Goal: Book appointment/travel/reservation

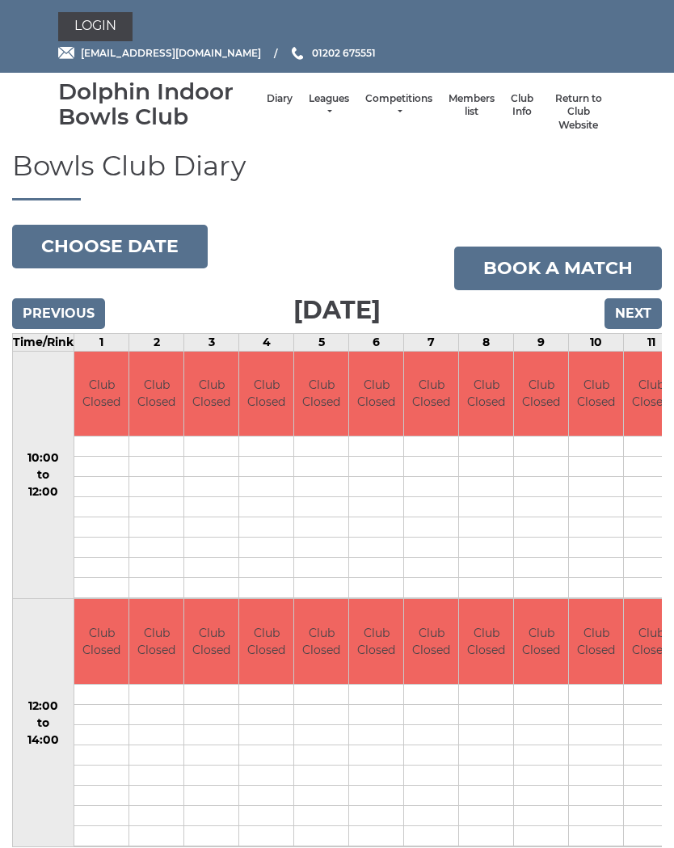
click at [157, 240] on button "Choose date" at bounding box center [110, 247] width 196 height 44
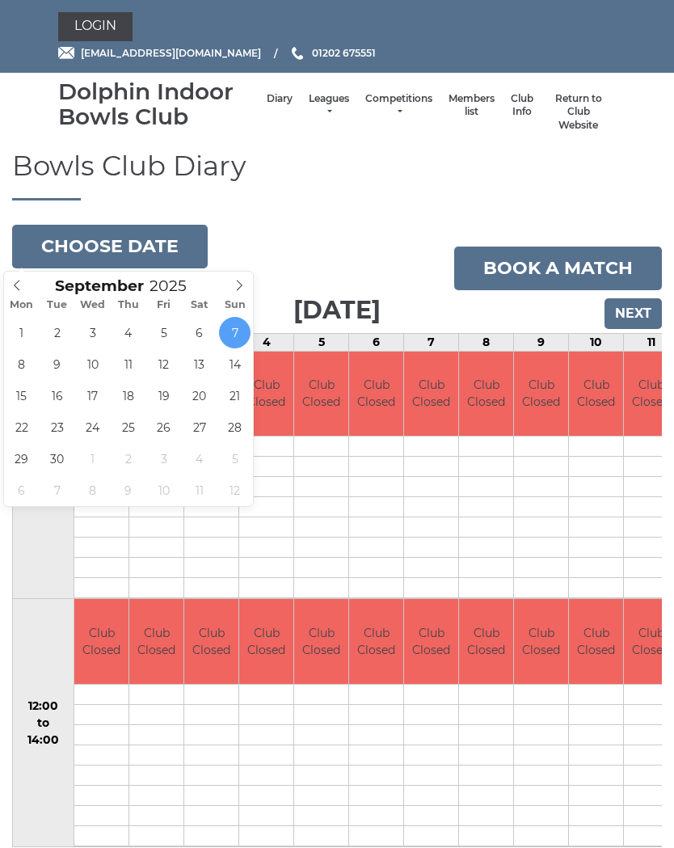
type input "[DATE]"
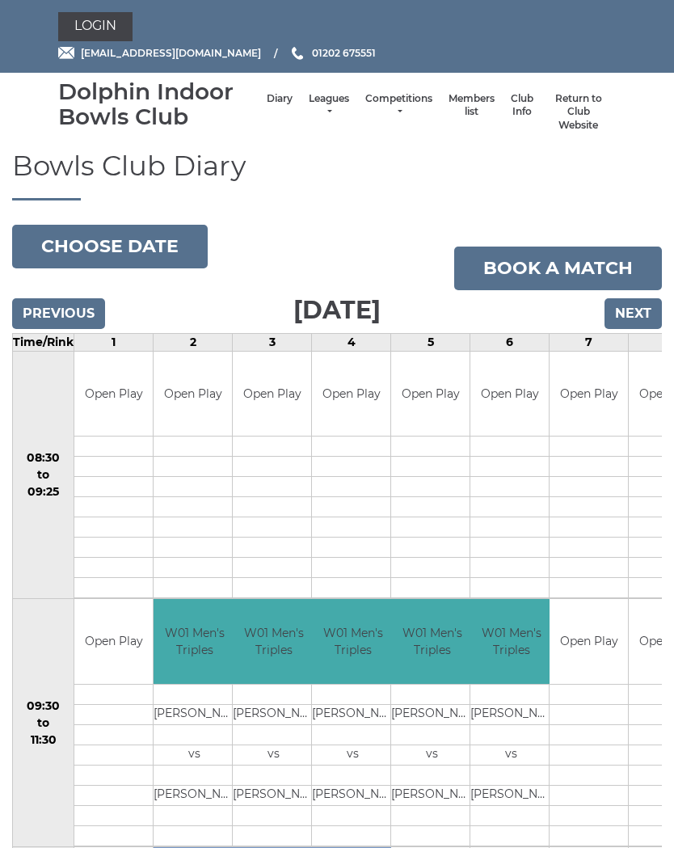
click at [149, 230] on button "Choose date" at bounding box center [110, 247] width 196 height 44
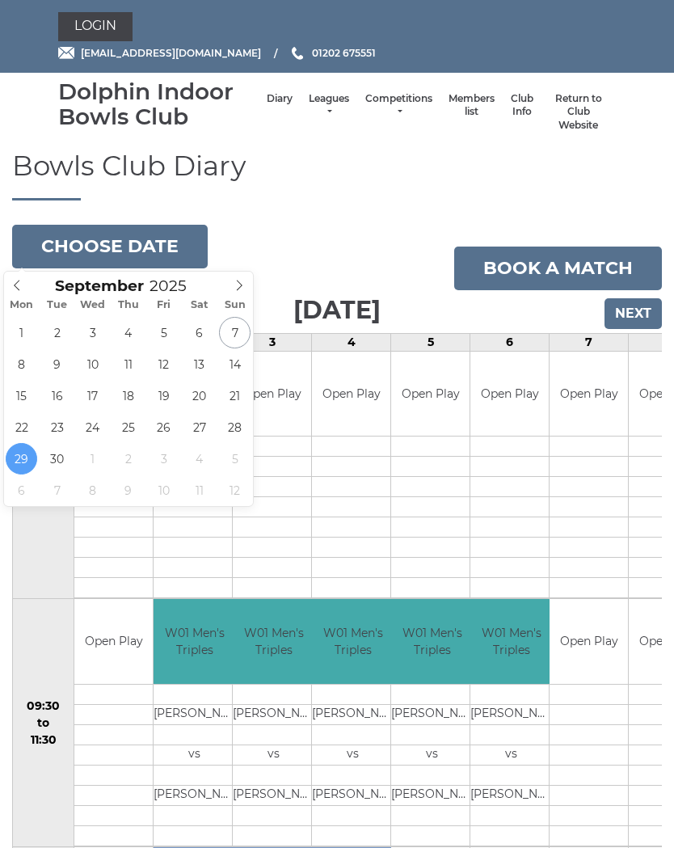
type input "2025-09-28"
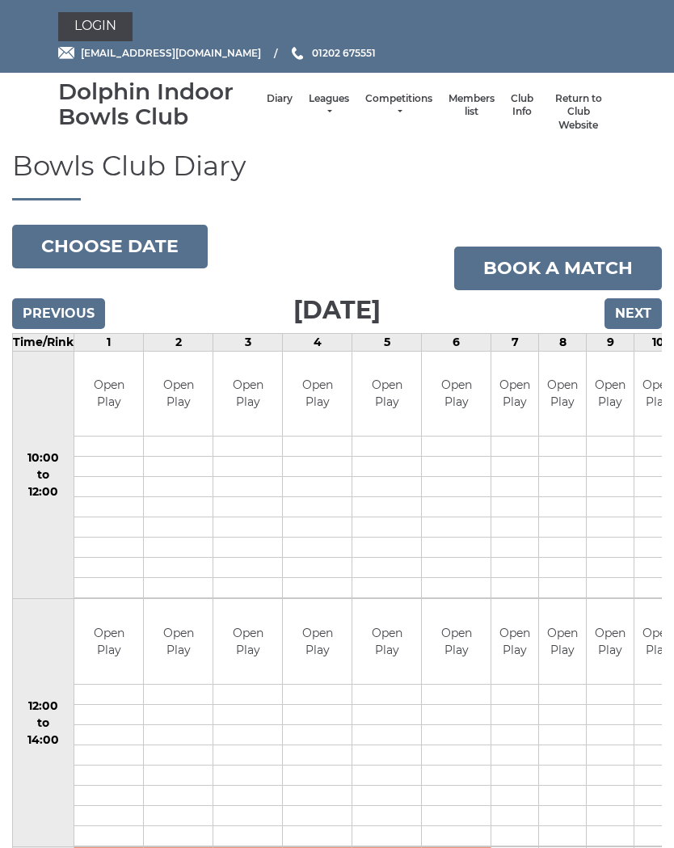
click at [165, 242] on button "Choose date" at bounding box center [110, 247] width 196 height 44
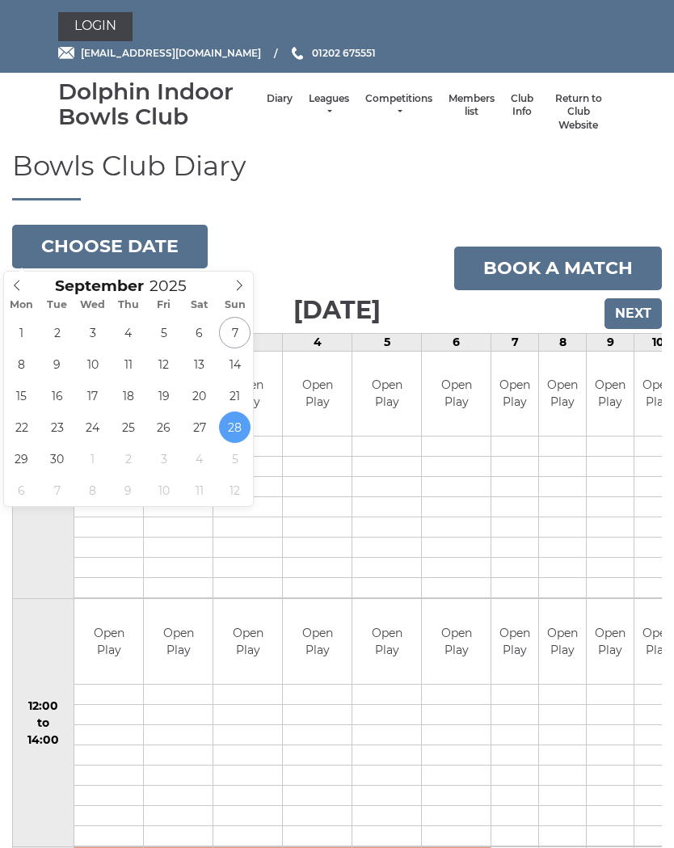
type input "2025-09-30"
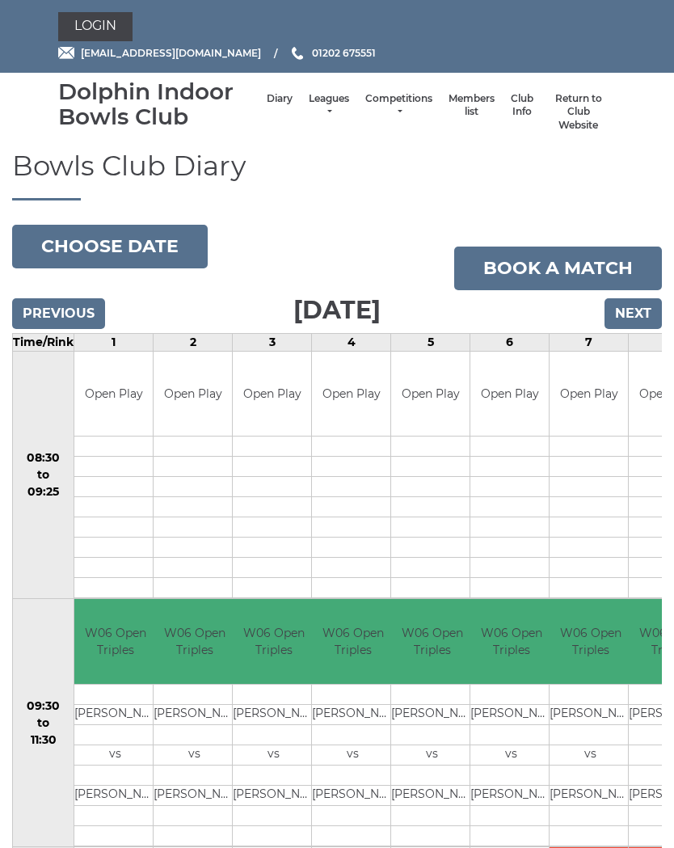
click at [159, 242] on button "Choose date" at bounding box center [110, 247] width 196 height 44
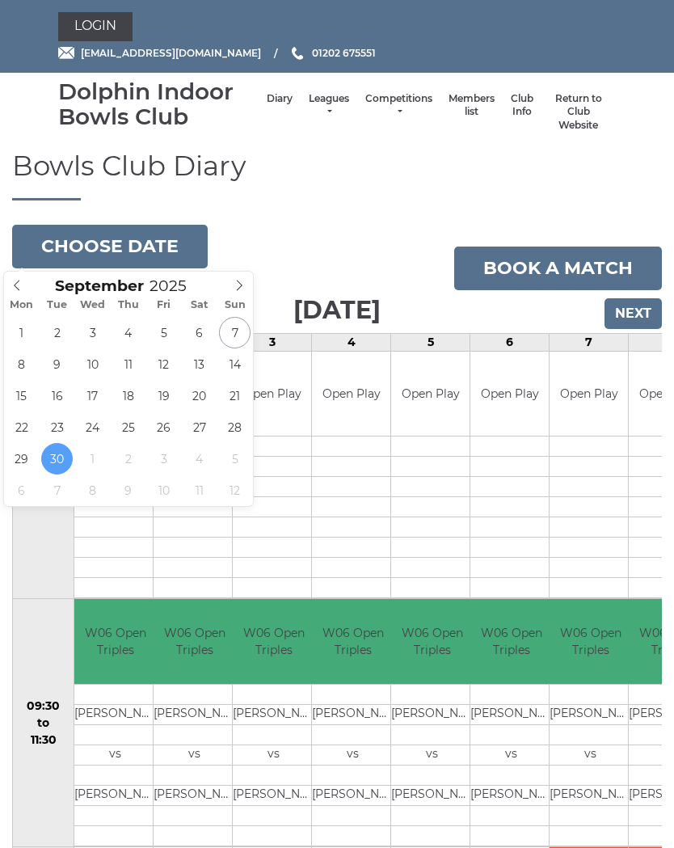
type input "2025-10-06"
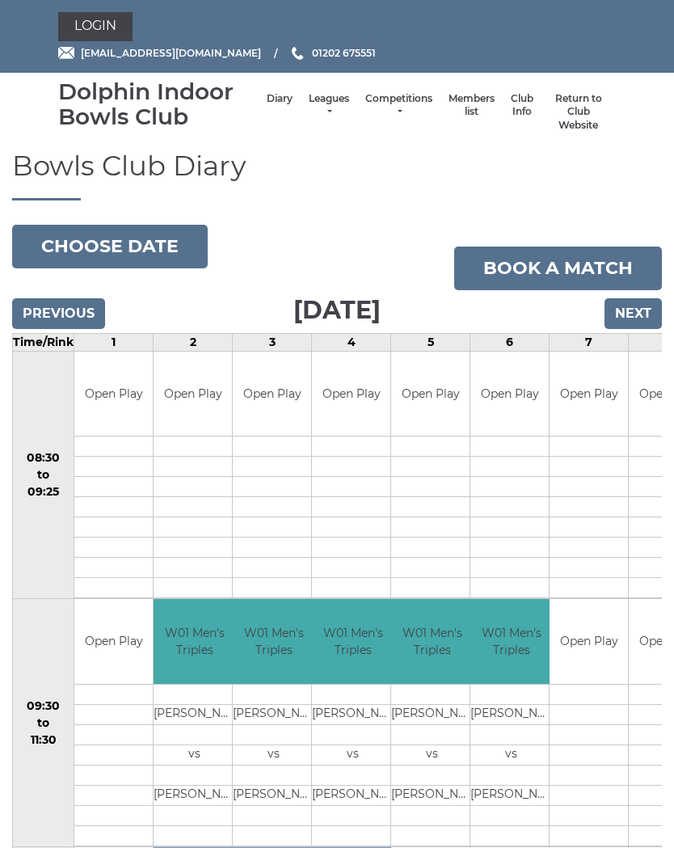
click at [123, 245] on button "Choose date" at bounding box center [110, 247] width 196 height 44
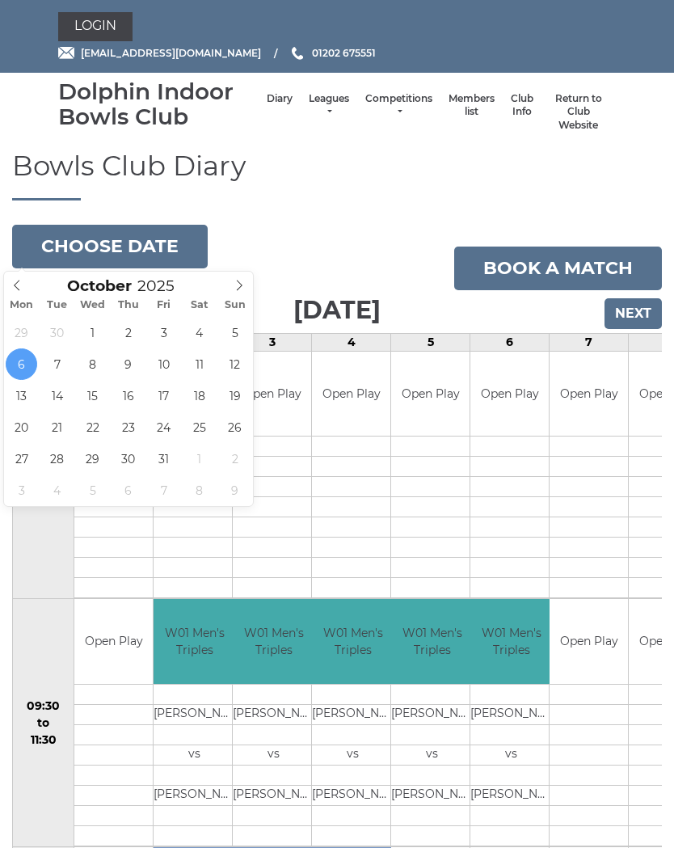
type input "2025-09-29"
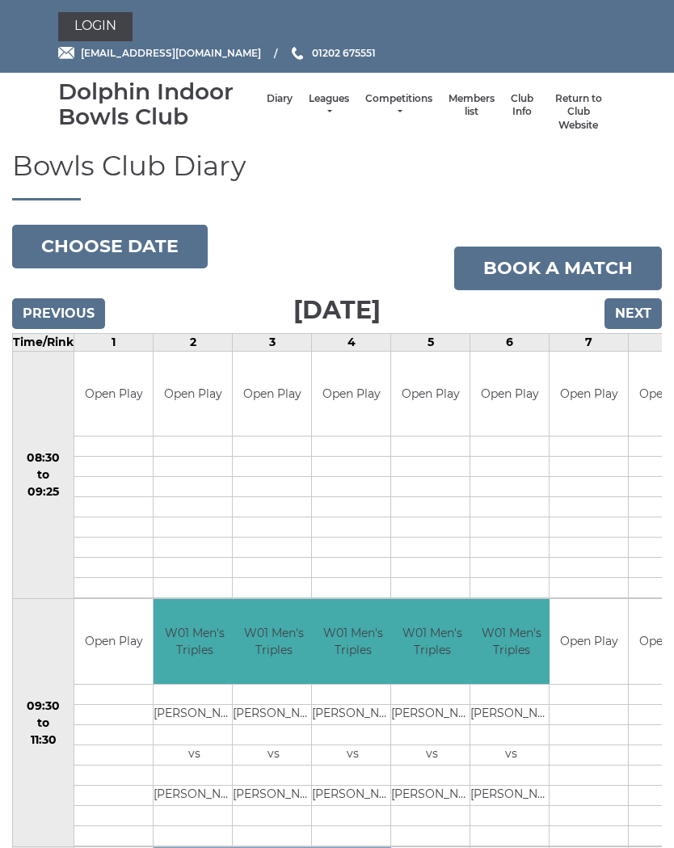
click at [134, 246] on button "Choose date" at bounding box center [110, 247] width 196 height 44
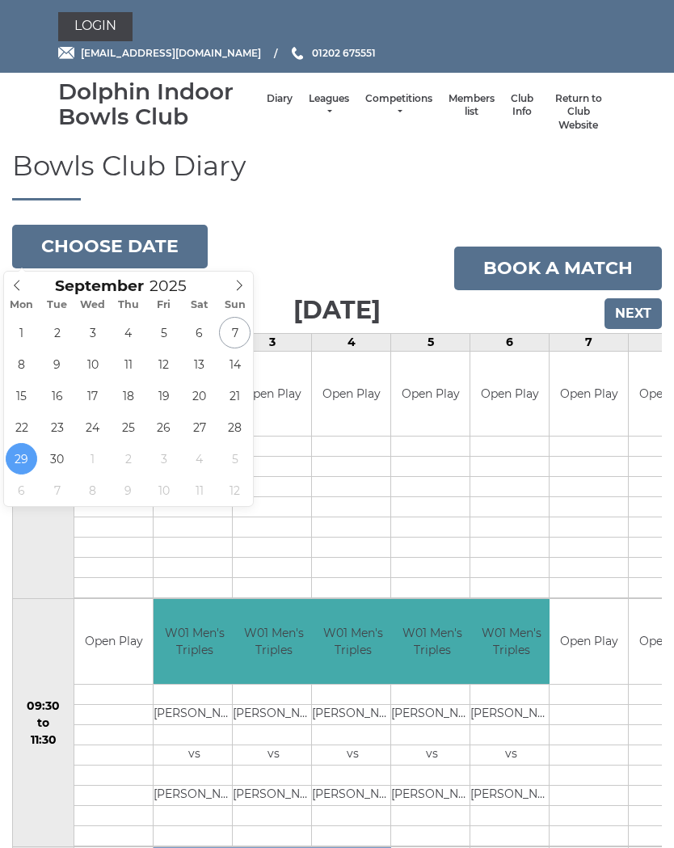
type input "[DATE]"
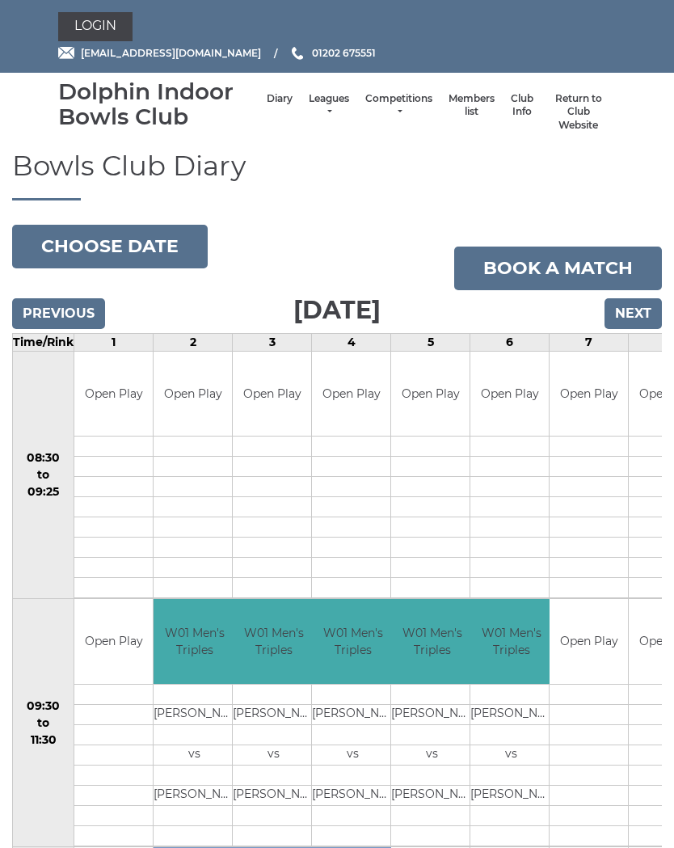
click at [116, 239] on button "Choose date" at bounding box center [110, 247] width 196 height 44
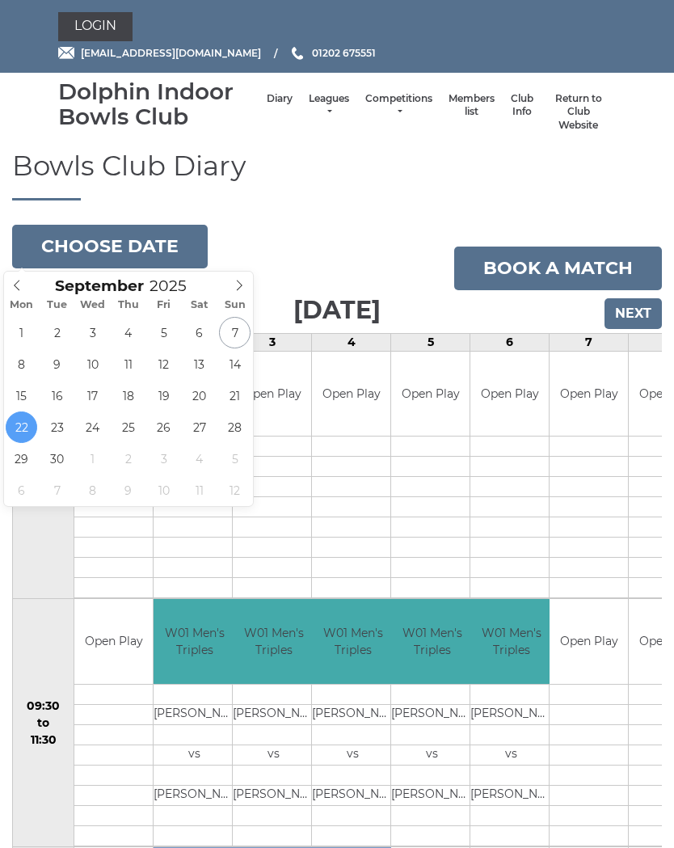
type input "[DATE]"
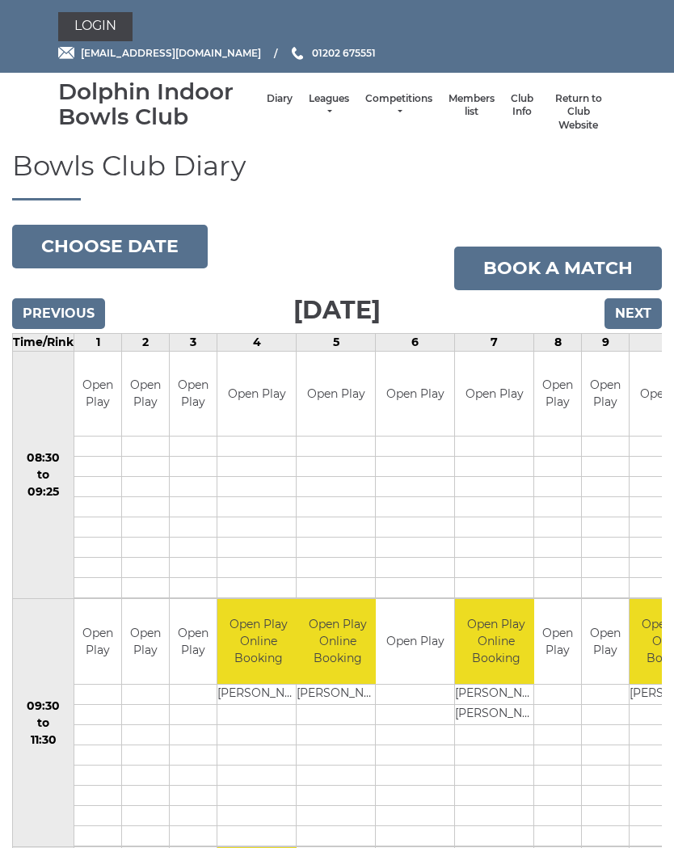
click at [58, 309] on input "Previous" at bounding box center [58, 313] width 93 height 31
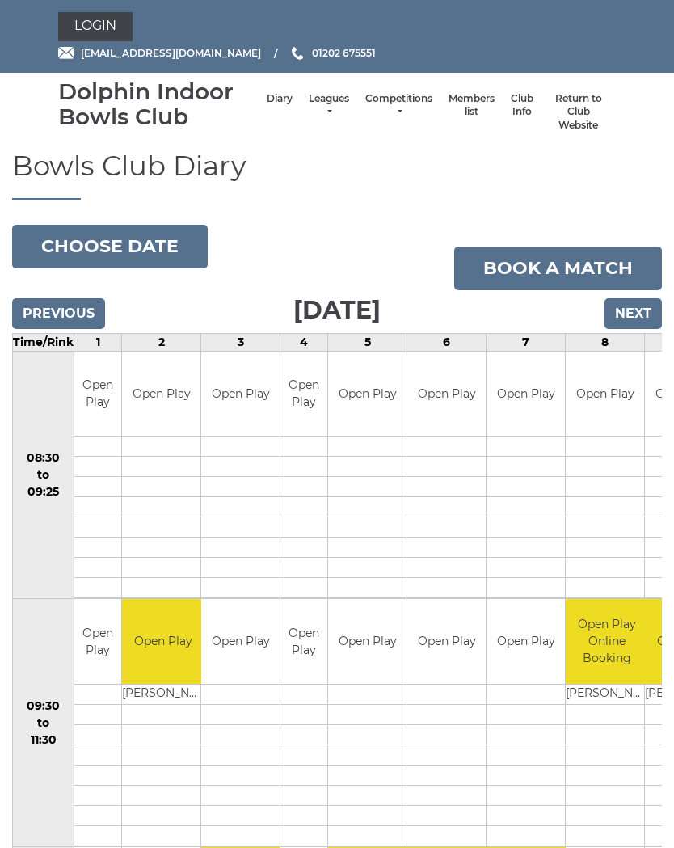
click at [582, 107] on link "Return to Club Website" at bounding box center [579, 112] width 58 height 40
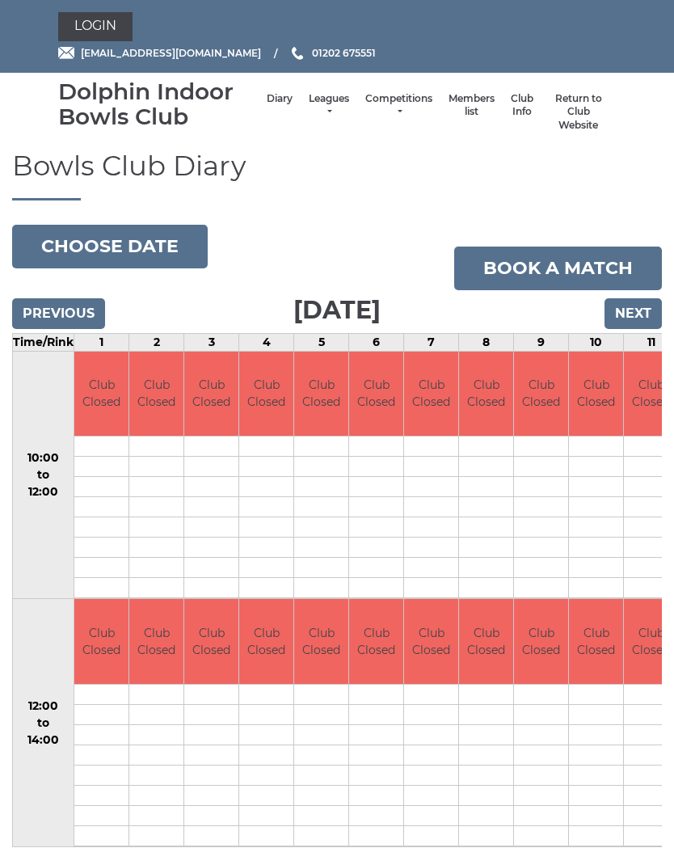
click at [154, 248] on button "Choose date" at bounding box center [110, 247] width 196 height 44
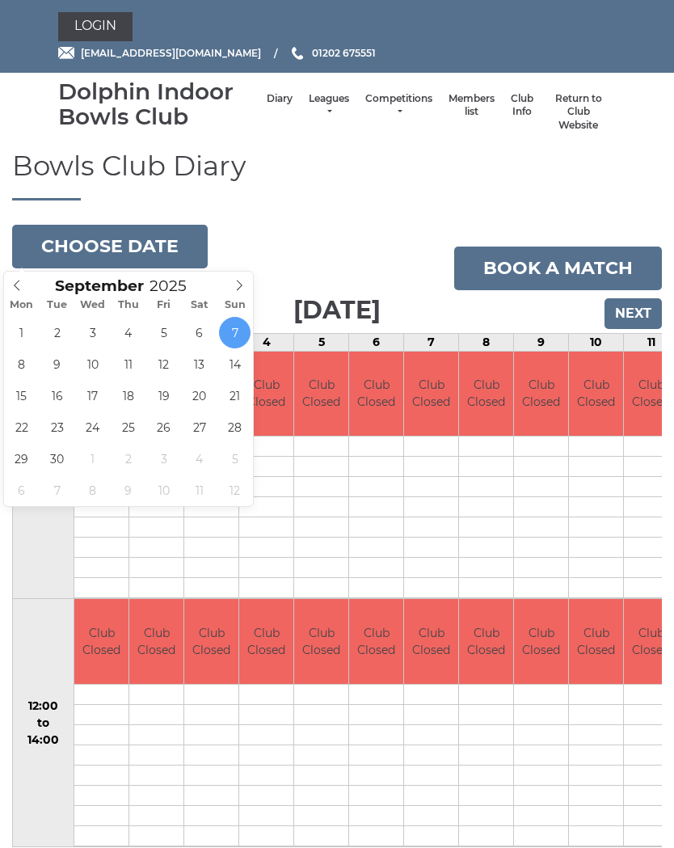
type input "2025-09-23"
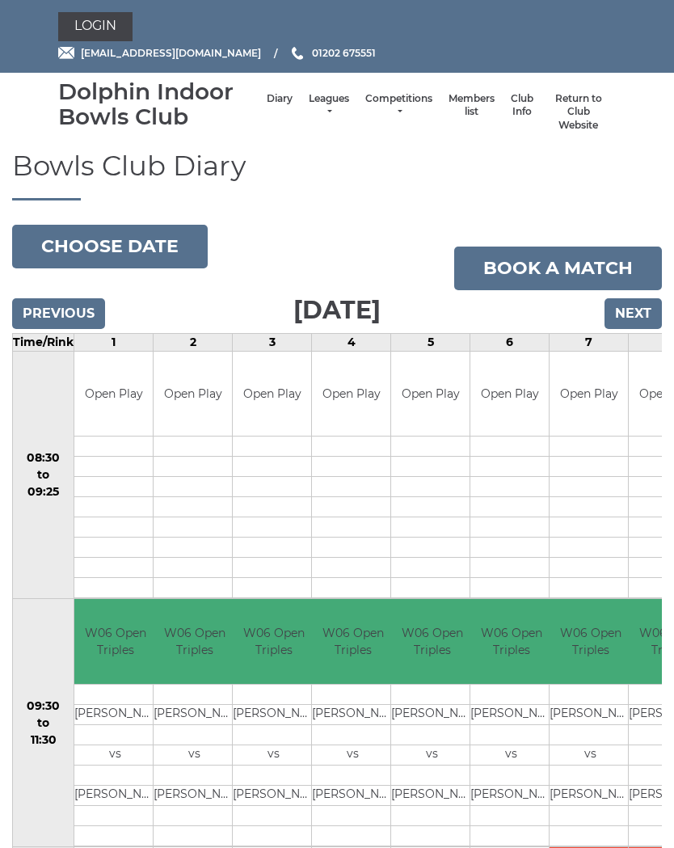
click at [87, 744] on td "vs" at bounding box center [115, 754] width 82 height 20
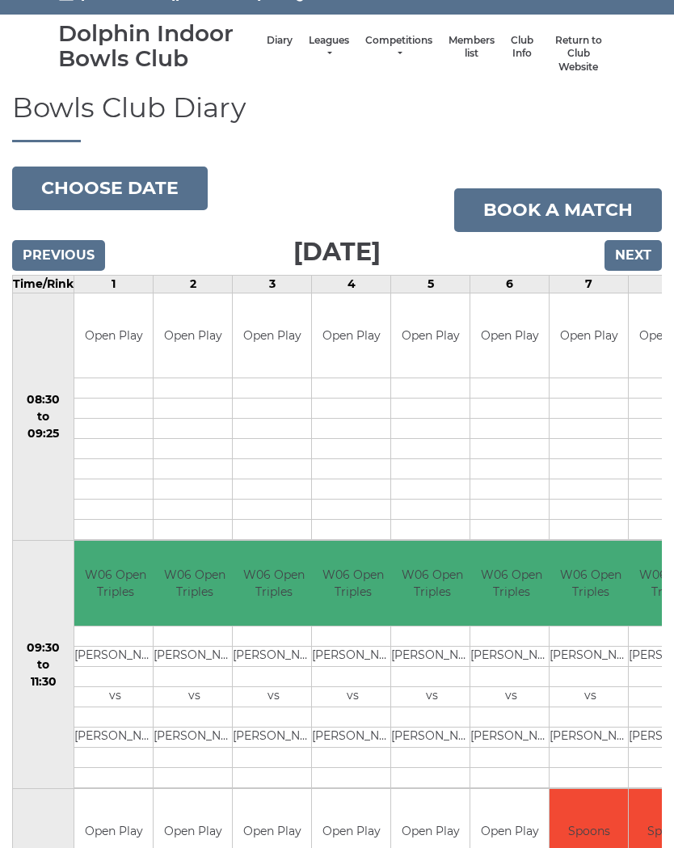
scroll to position [48, 0]
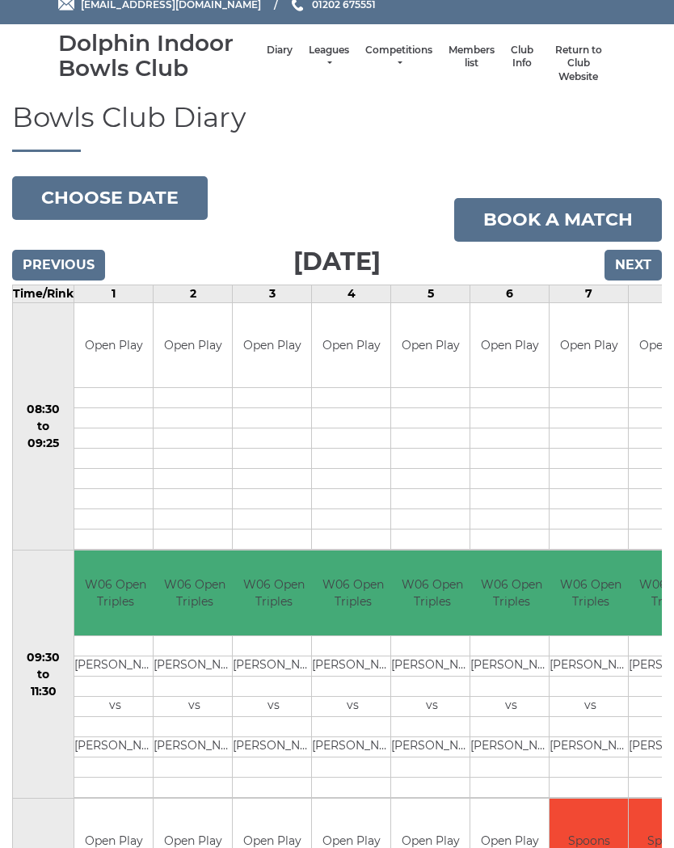
click at [643, 258] on input "Next" at bounding box center [632, 265] width 57 height 31
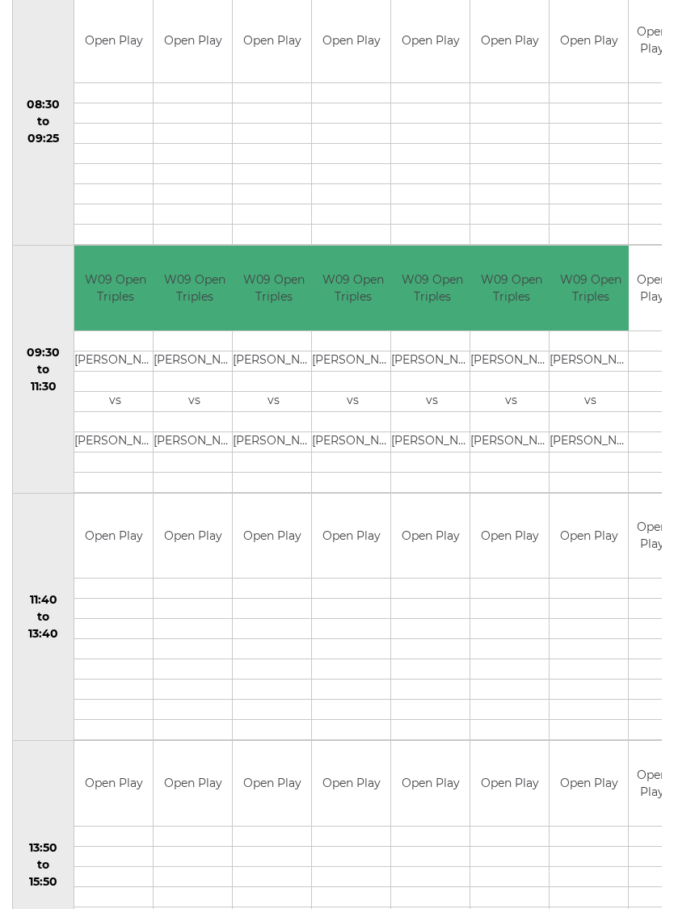
scroll to position [354, 0]
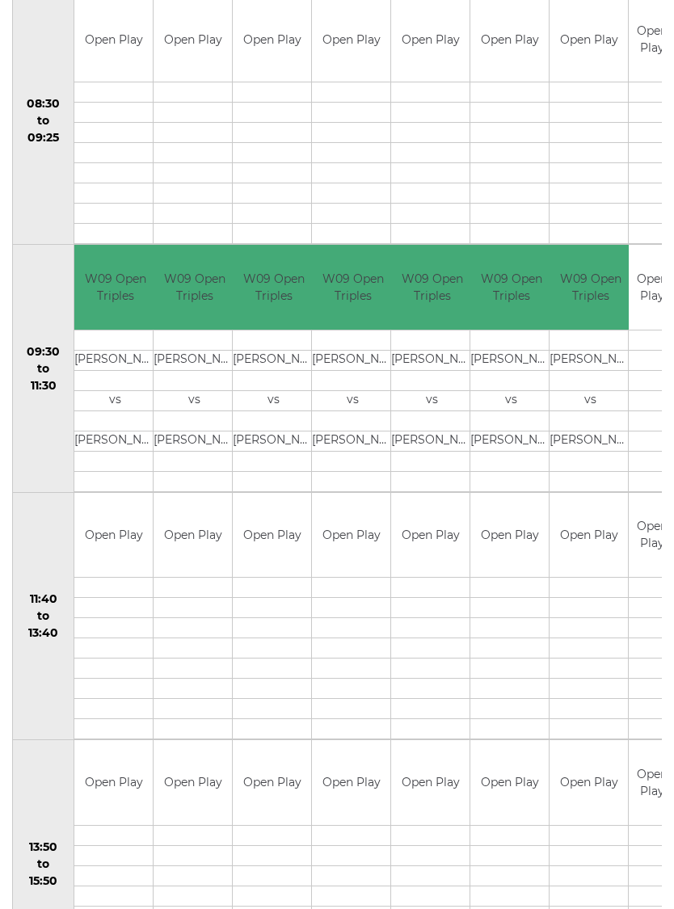
click at [408, 674] on td at bounding box center [430, 669] width 78 height 20
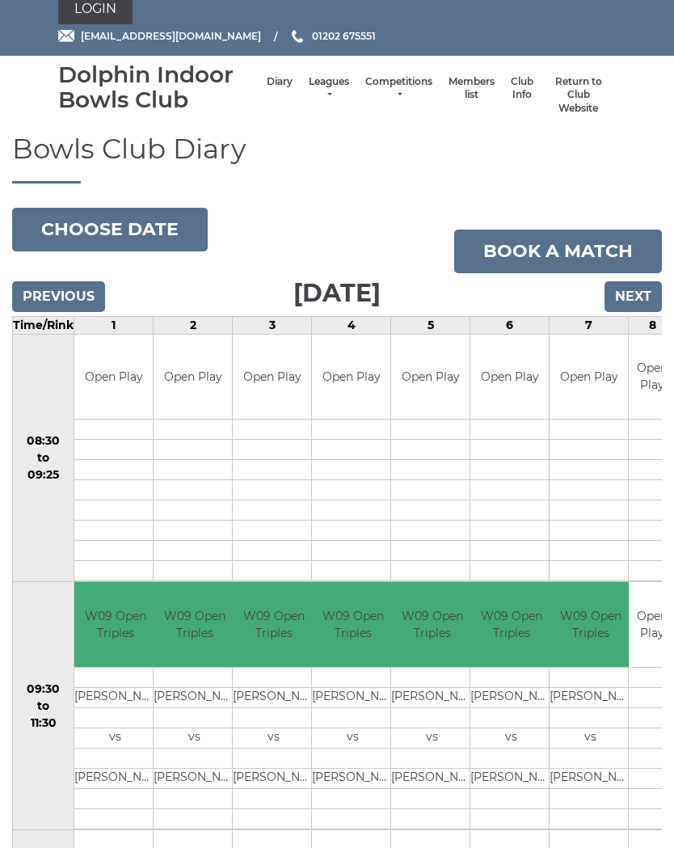
scroll to position [0, 0]
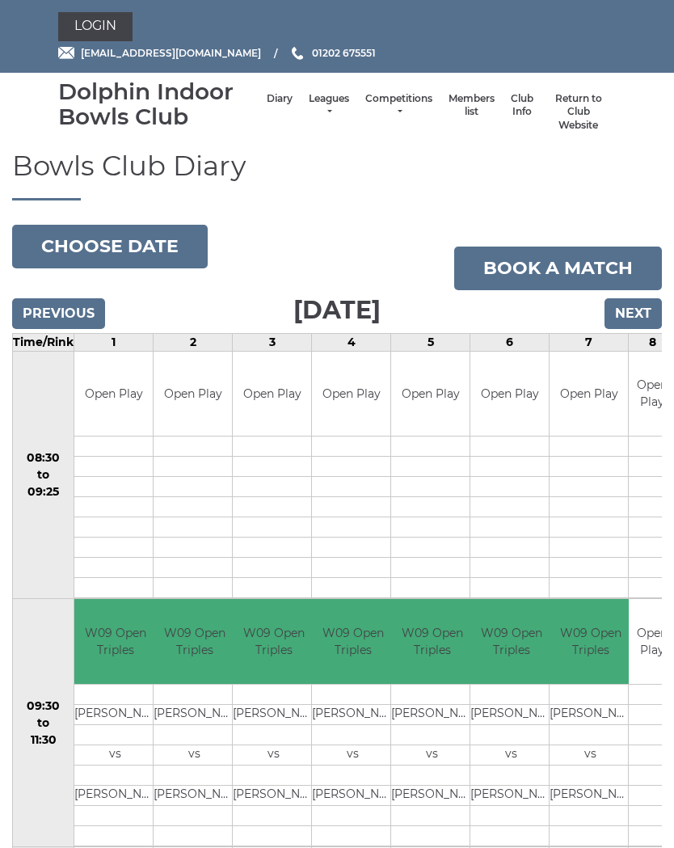
click at [162, 246] on button "Choose date" at bounding box center [110, 247] width 196 height 44
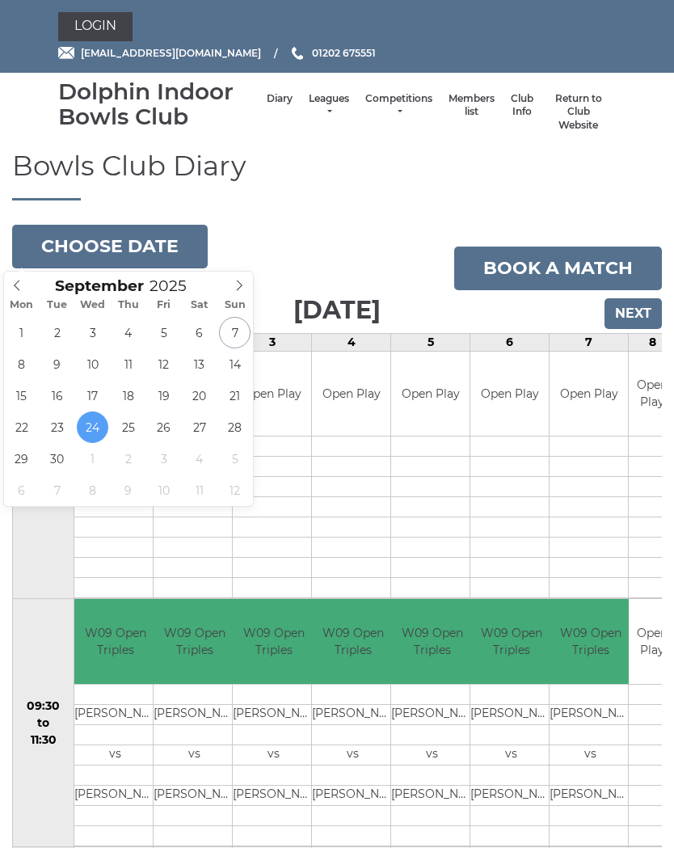
type input "[DATE]"
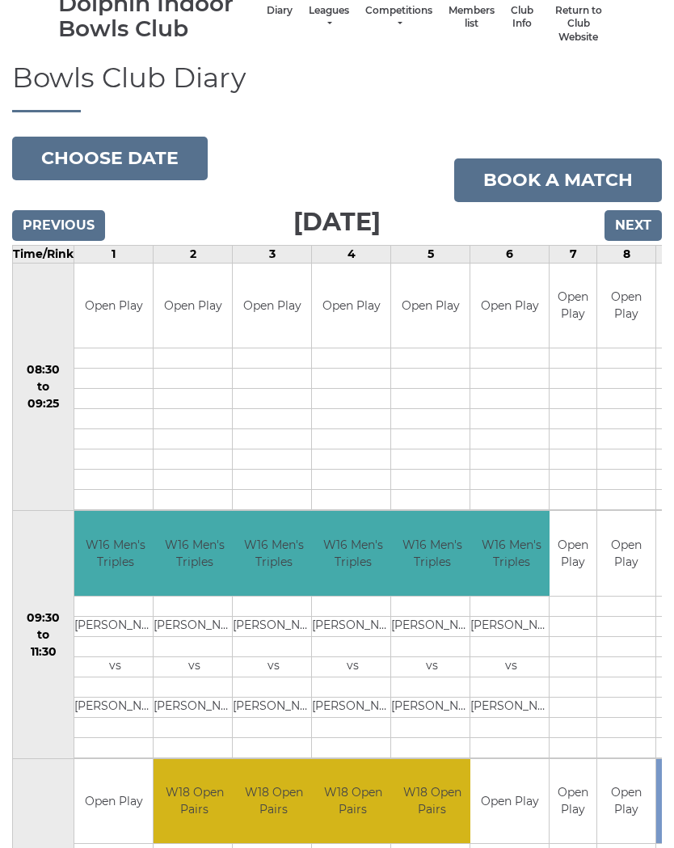
scroll to position [87, 0]
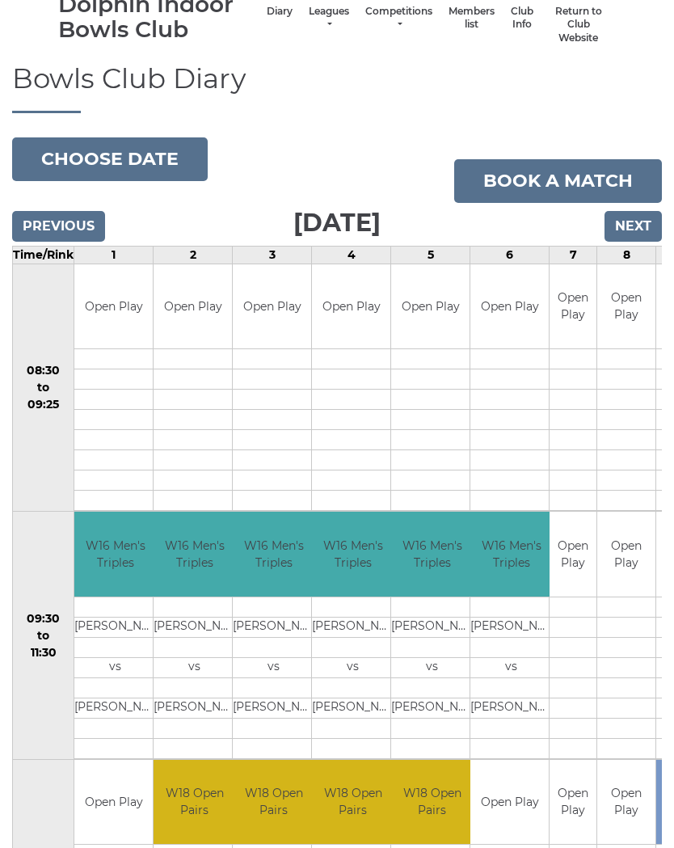
click at [72, 219] on input "Previous" at bounding box center [58, 226] width 93 height 31
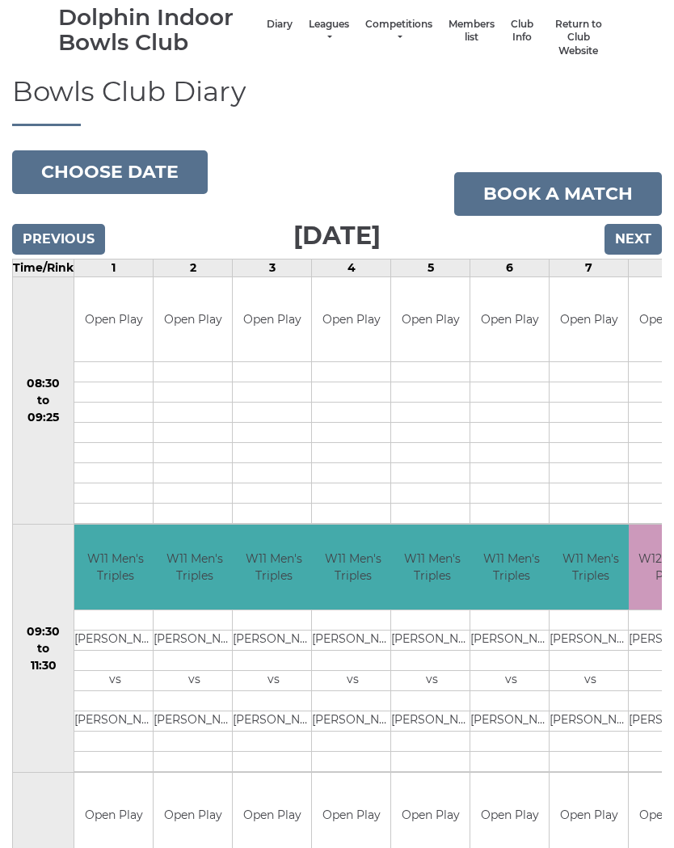
click at [88, 238] on input "Previous" at bounding box center [58, 240] width 93 height 31
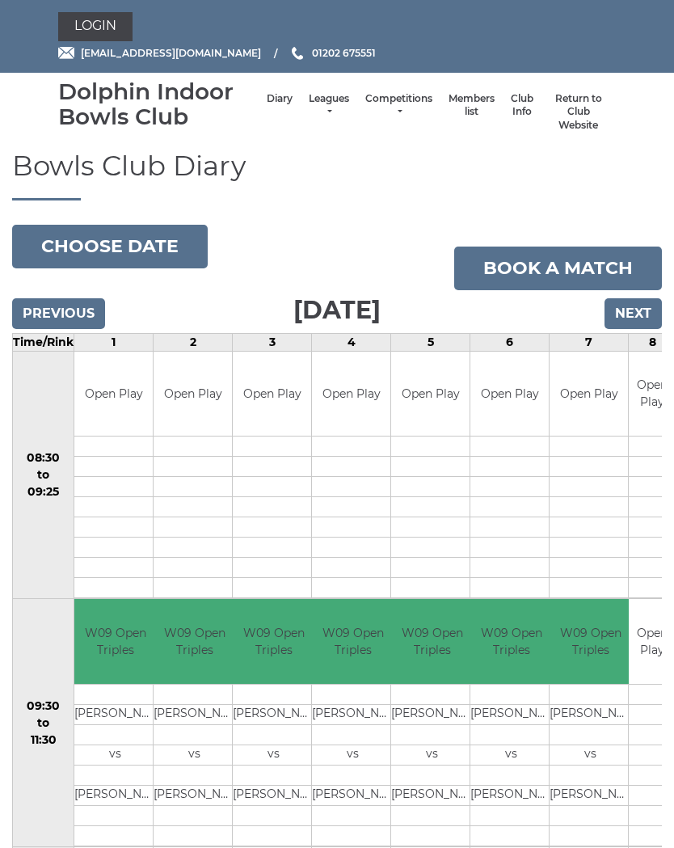
click at [162, 249] on button "Choose date" at bounding box center [110, 247] width 196 height 44
click at [162, 248] on button "Choose date" at bounding box center [110, 247] width 196 height 44
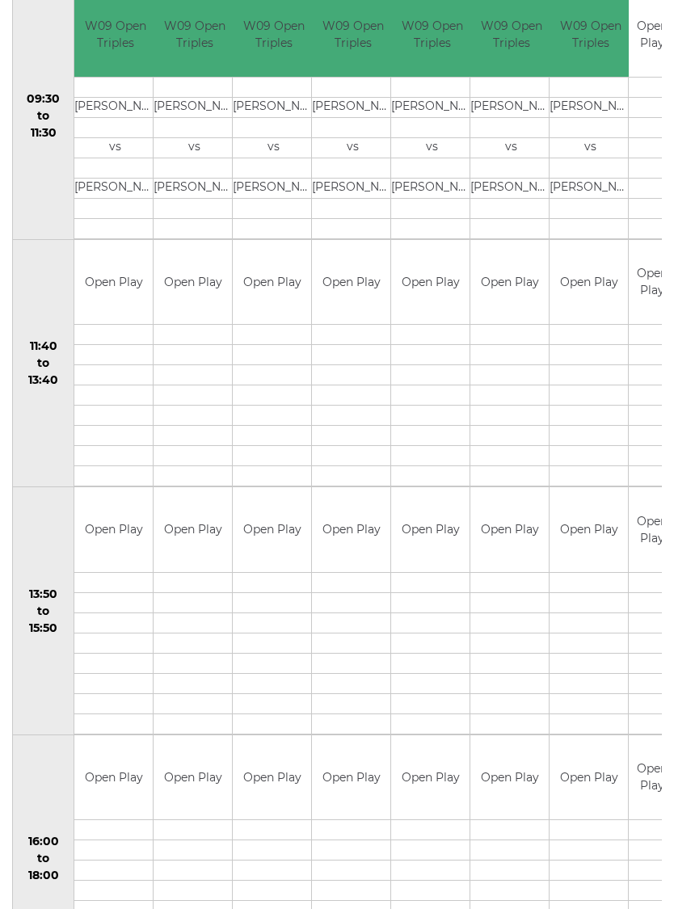
scroll to position [608, 0]
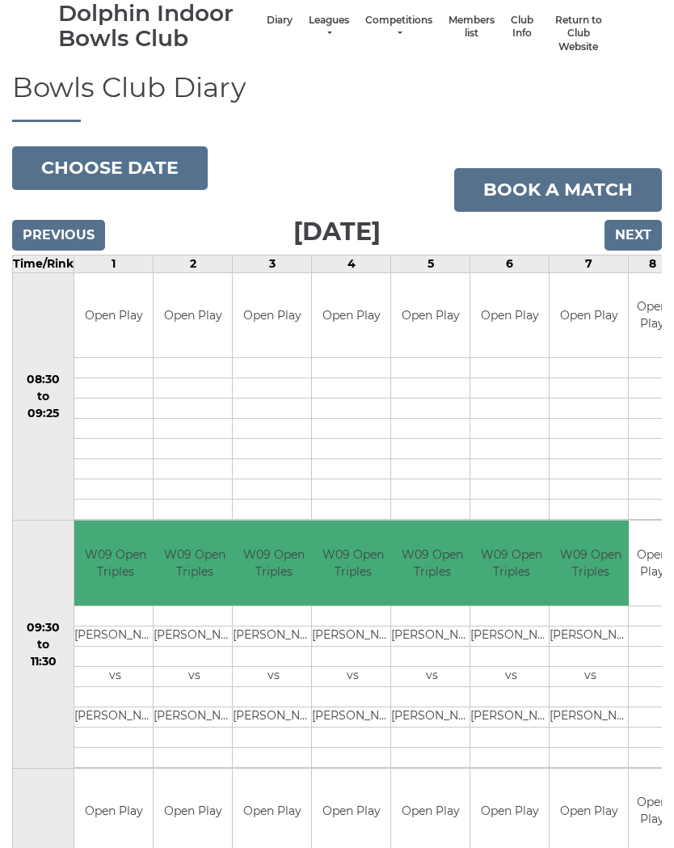
click at [128, 156] on button "Choose date" at bounding box center [110, 169] width 196 height 44
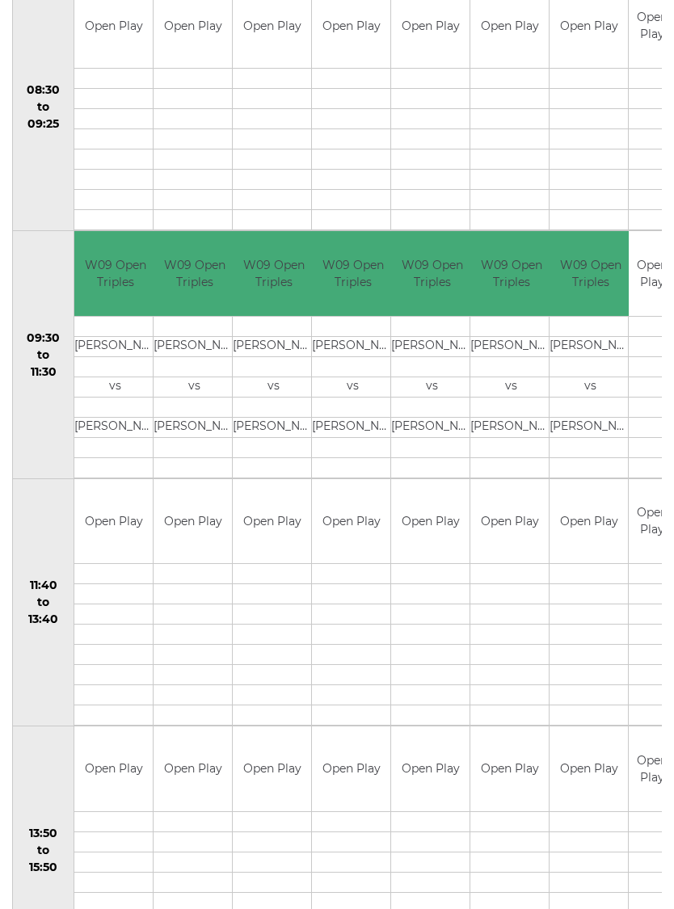
scroll to position [368, 0]
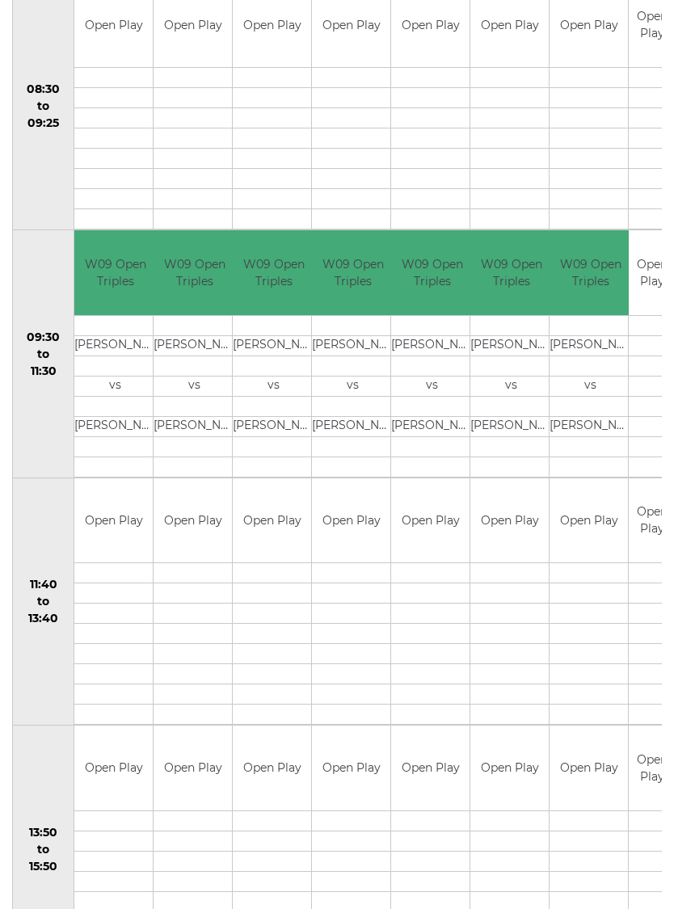
click at [304, 661] on td at bounding box center [272, 654] width 78 height 20
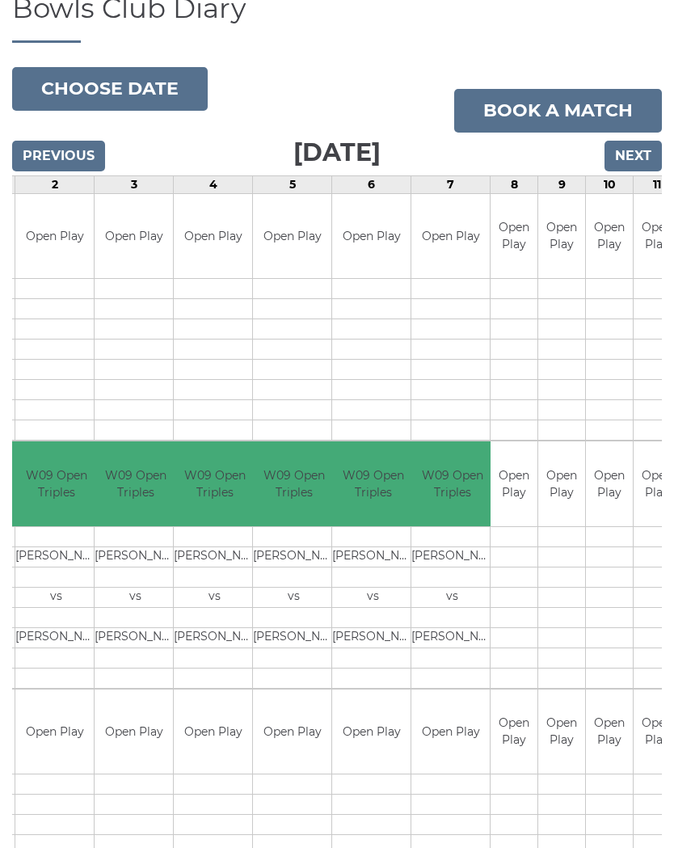
scroll to position [83, 0]
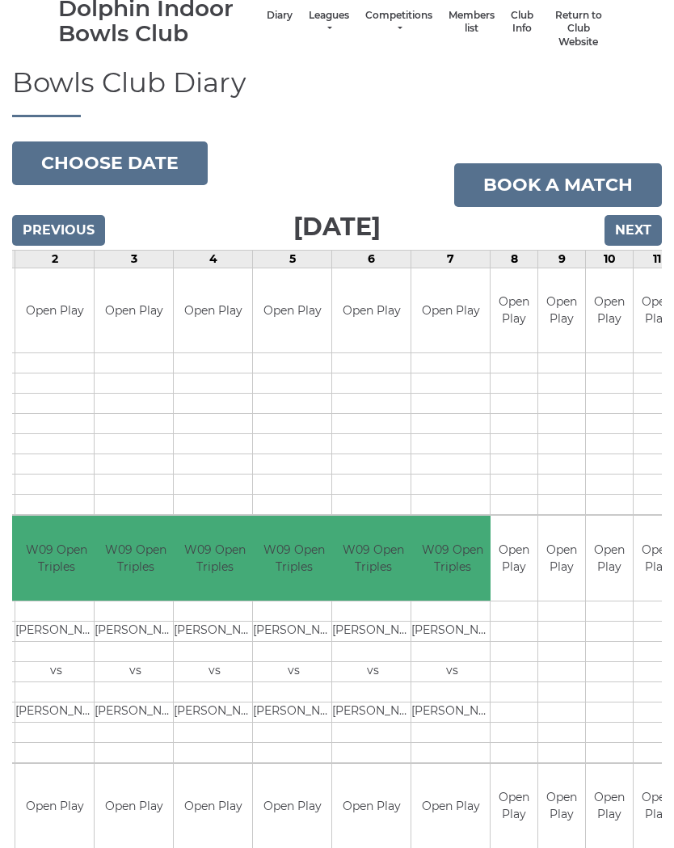
click at [129, 162] on button "Choose date" at bounding box center [110, 163] width 196 height 44
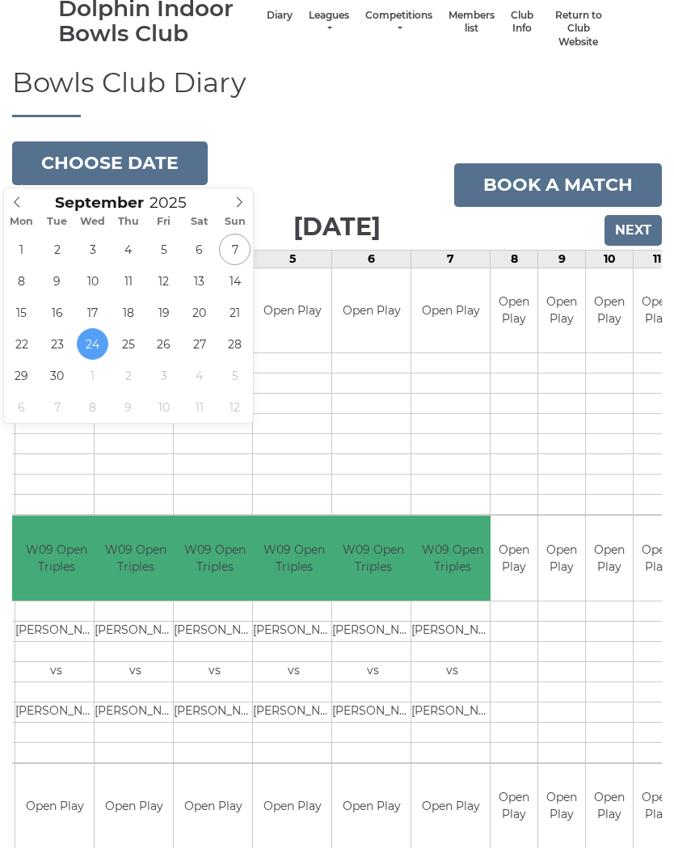
type input "[DATE]"
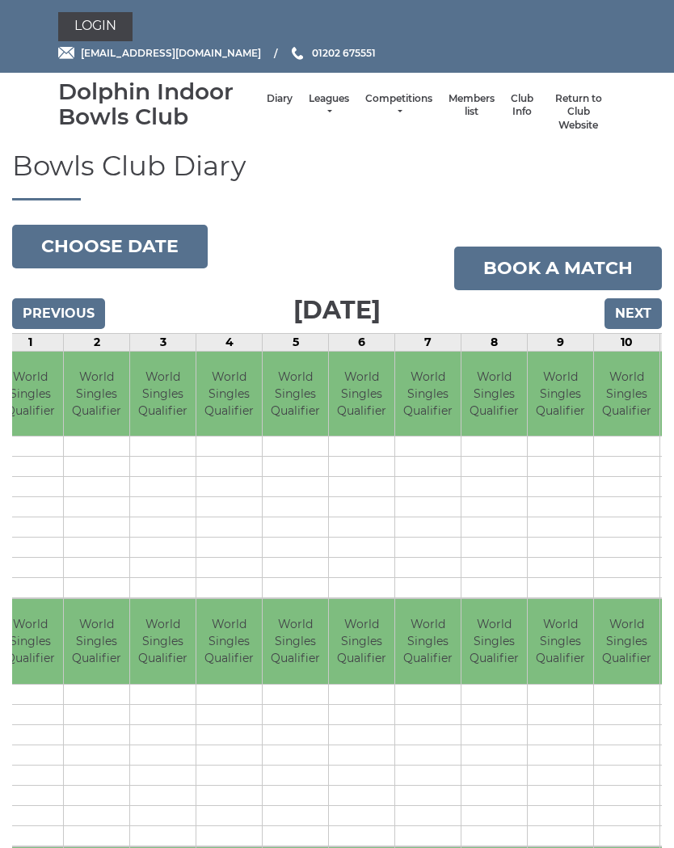
scroll to position [0, 76]
click at [645, 310] on input "Next" at bounding box center [632, 313] width 57 height 31
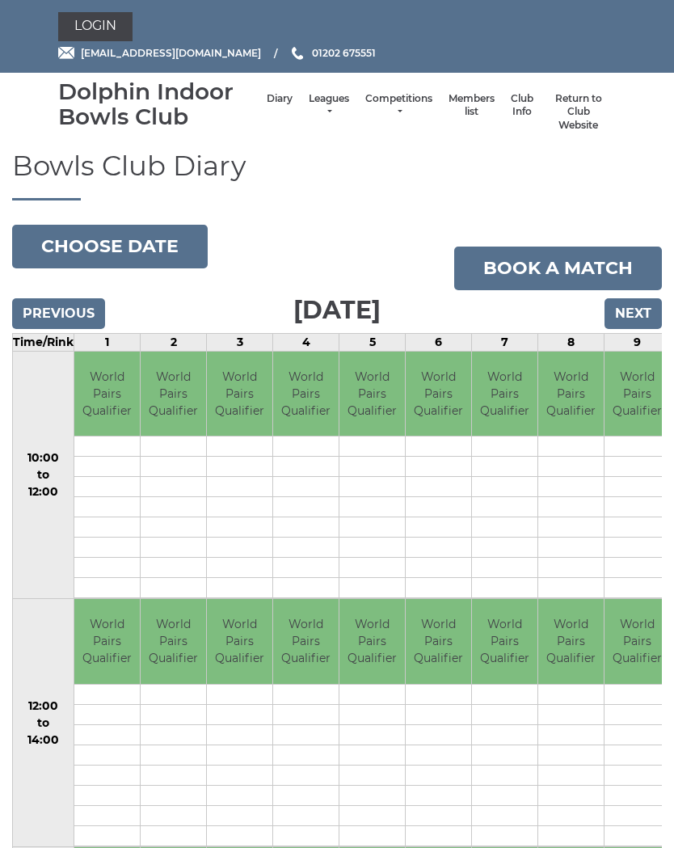
click at [153, 235] on button "Choose date" at bounding box center [110, 247] width 196 height 44
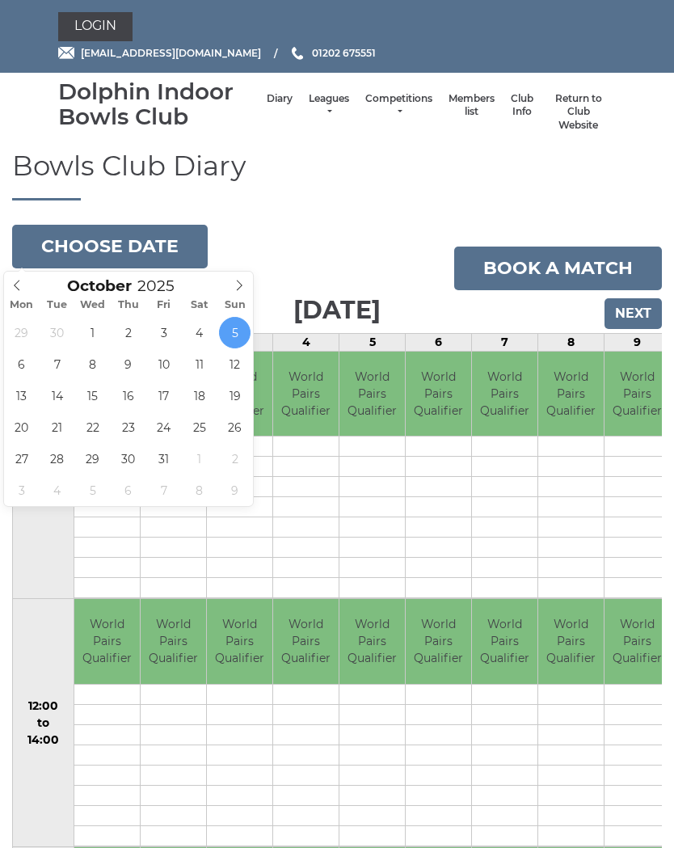
type input "[DATE]"
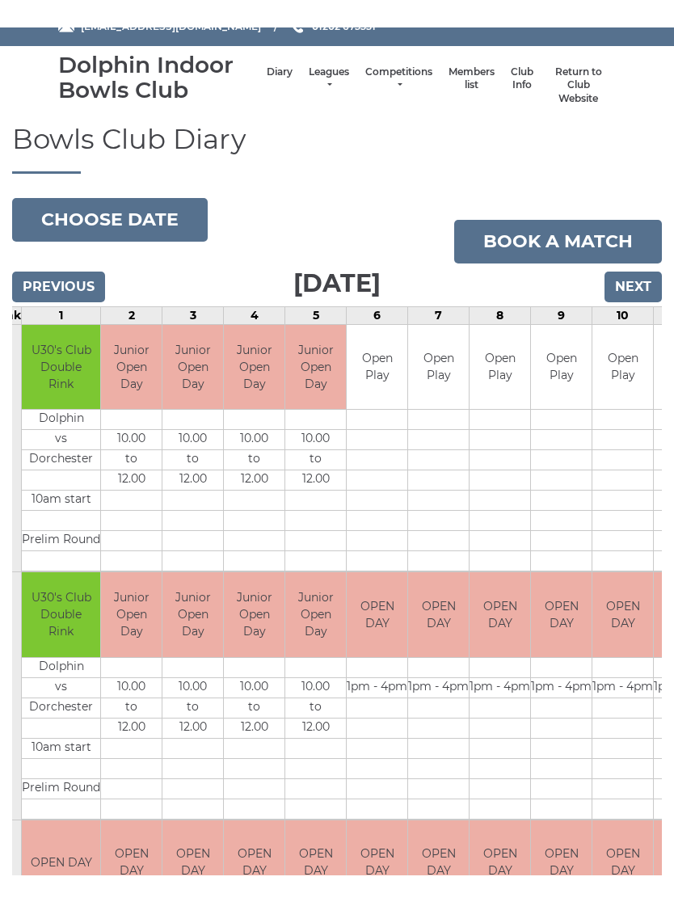
scroll to position [0, 52]
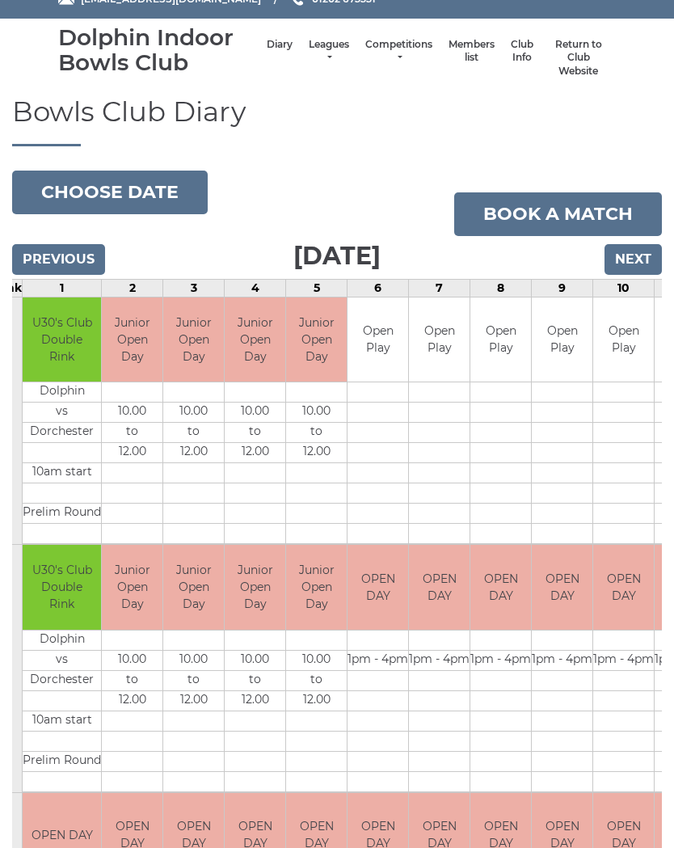
click at [479, 474] on td at bounding box center [500, 473] width 61 height 20
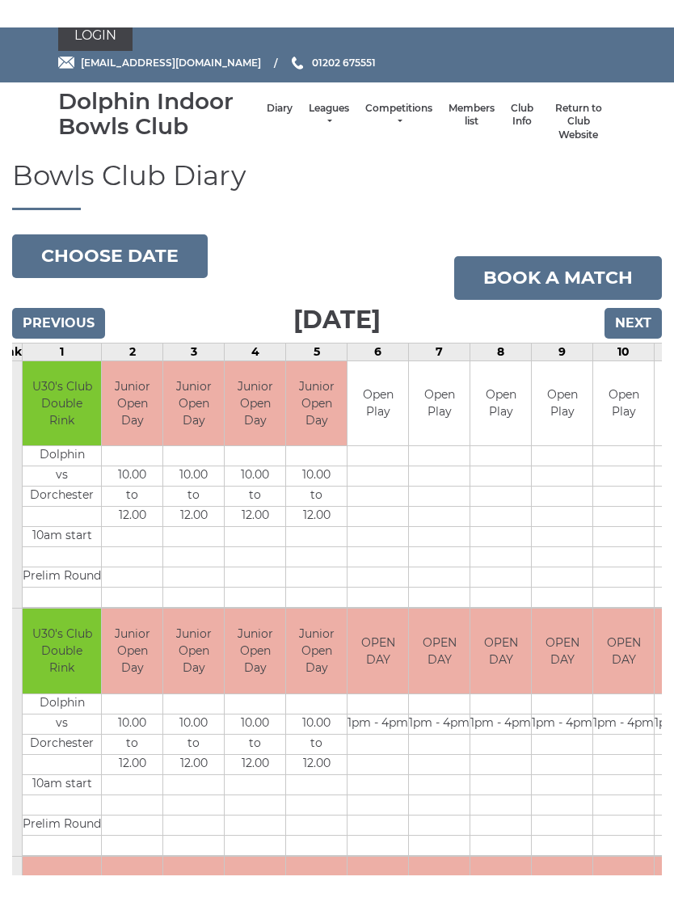
scroll to position [0, 0]
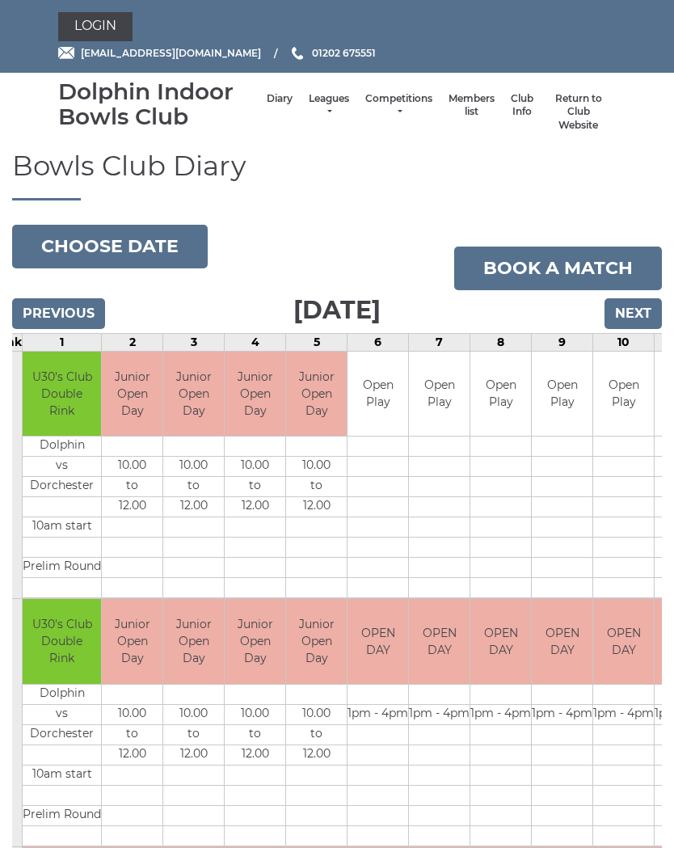
click at [470, 506] on td at bounding box center [500, 507] width 61 height 20
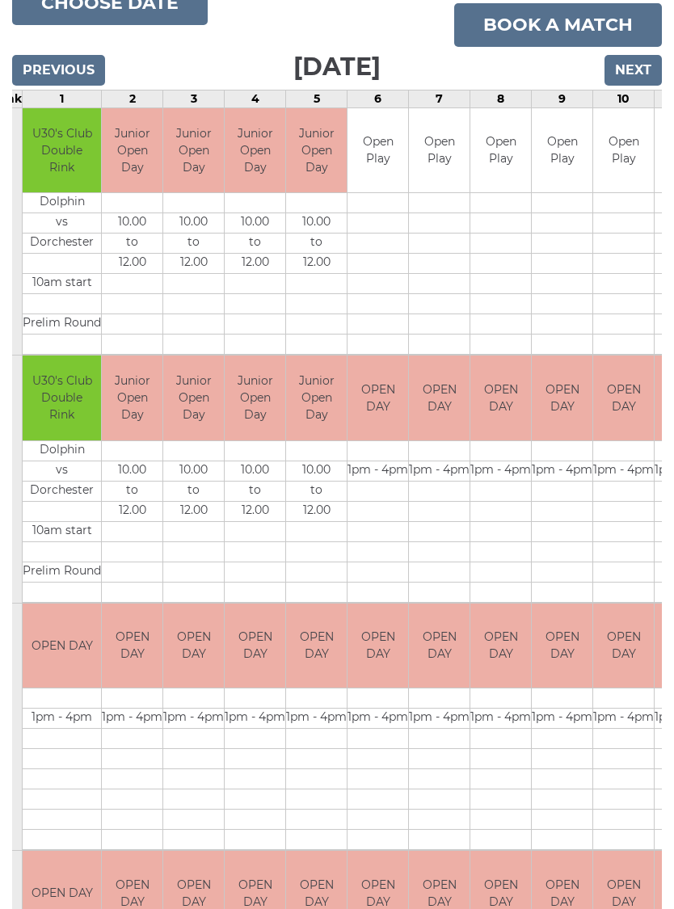
scroll to position [243, 0]
click at [640, 78] on input "Next" at bounding box center [632, 70] width 57 height 31
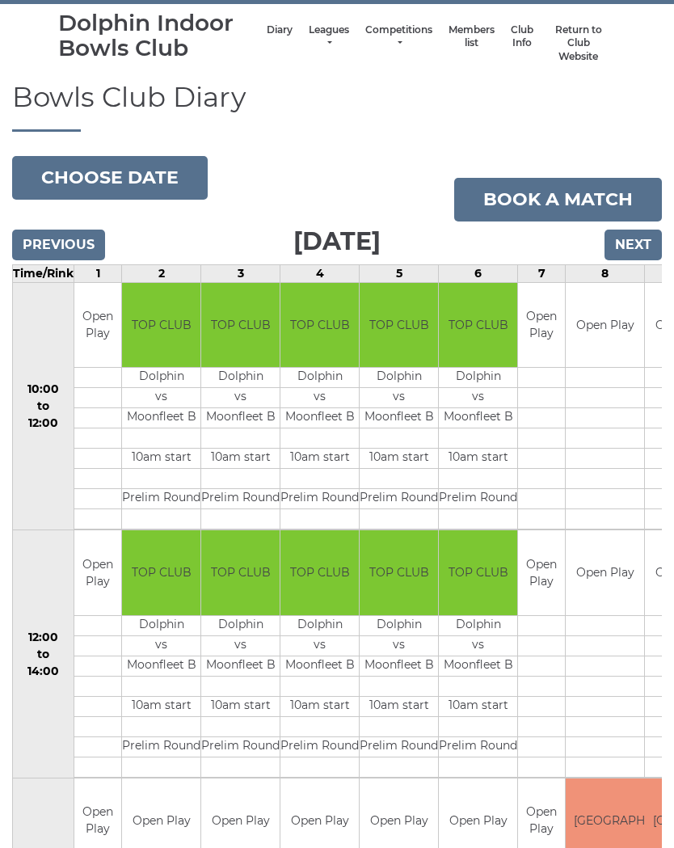
click at [78, 236] on input "Previous" at bounding box center [58, 245] width 93 height 31
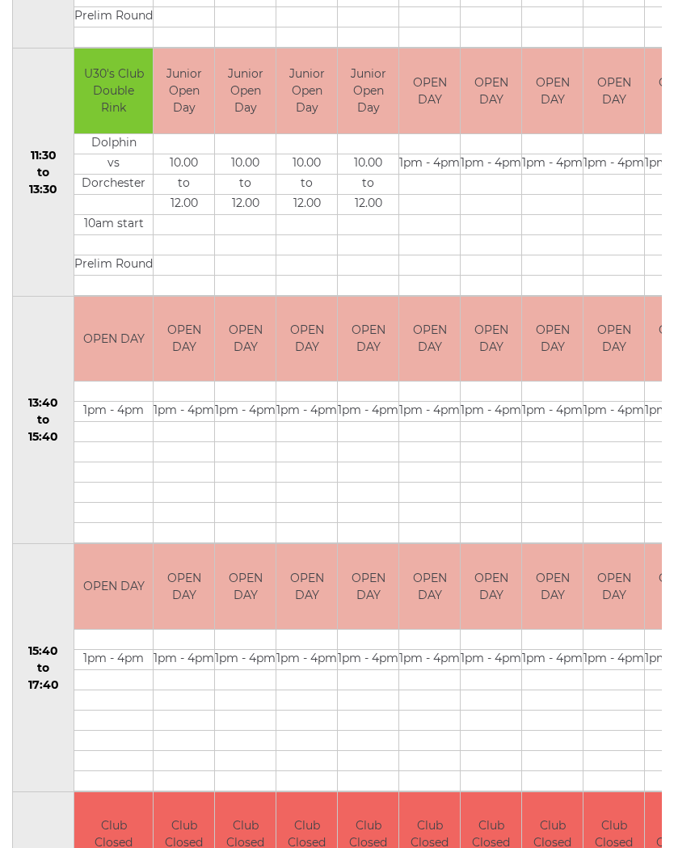
scroll to position [550, 0]
click at [522, 479] on td at bounding box center [552, 473] width 61 height 20
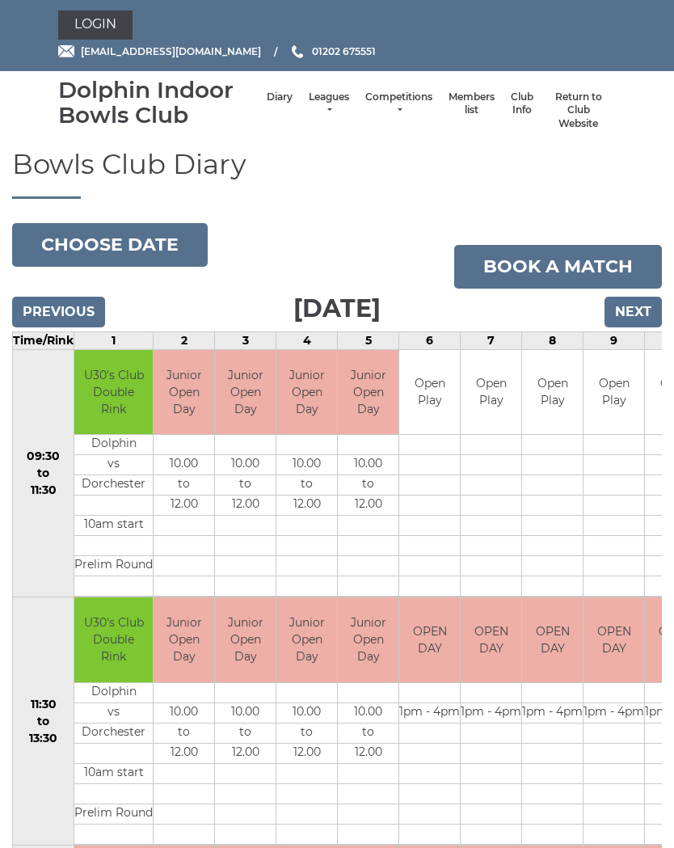
scroll to position [0, 0]
